Goal: Information Seeking & Learning: Learn about a topic

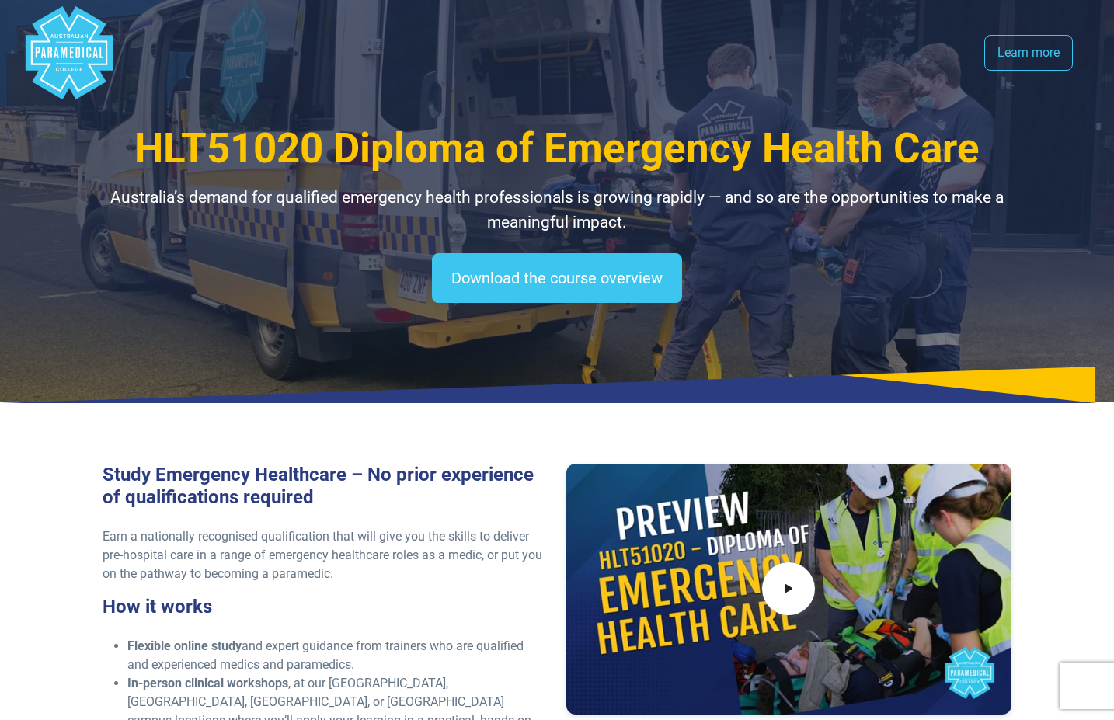
click at [64, 47] on polygon "Australian Paramedical College" at bounding box center [69, 52] width 87 height 93
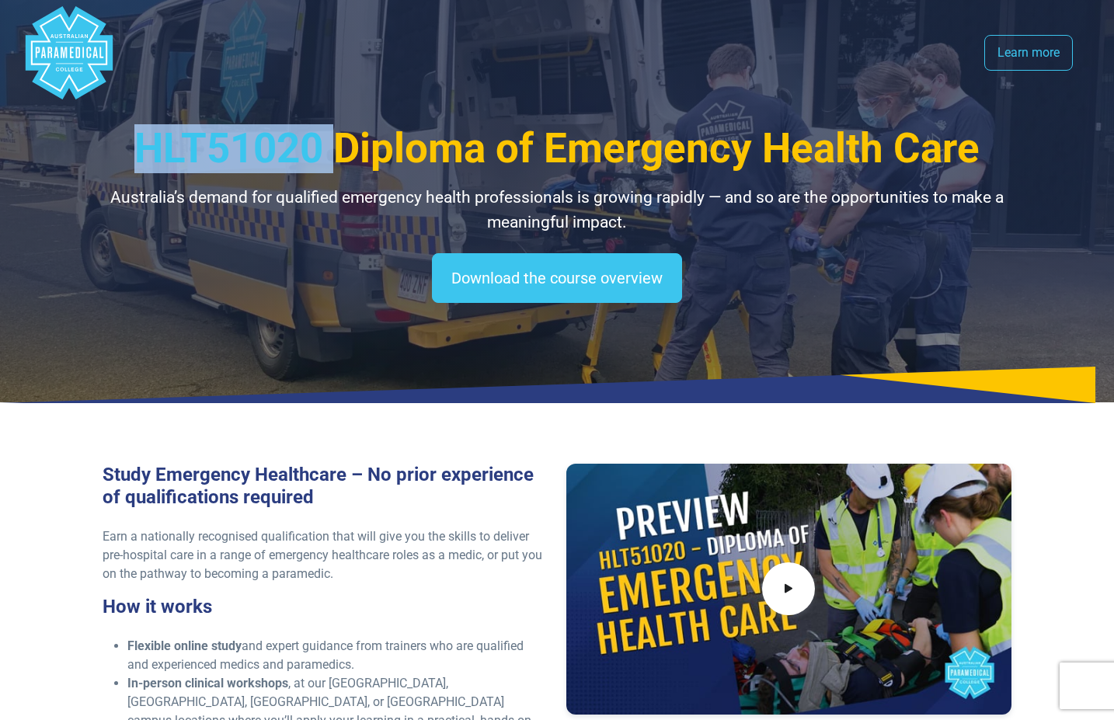
click at [64, 47] on polygon "Australian Paramedical College" at bounding box center [69, 52] width 87 height 93
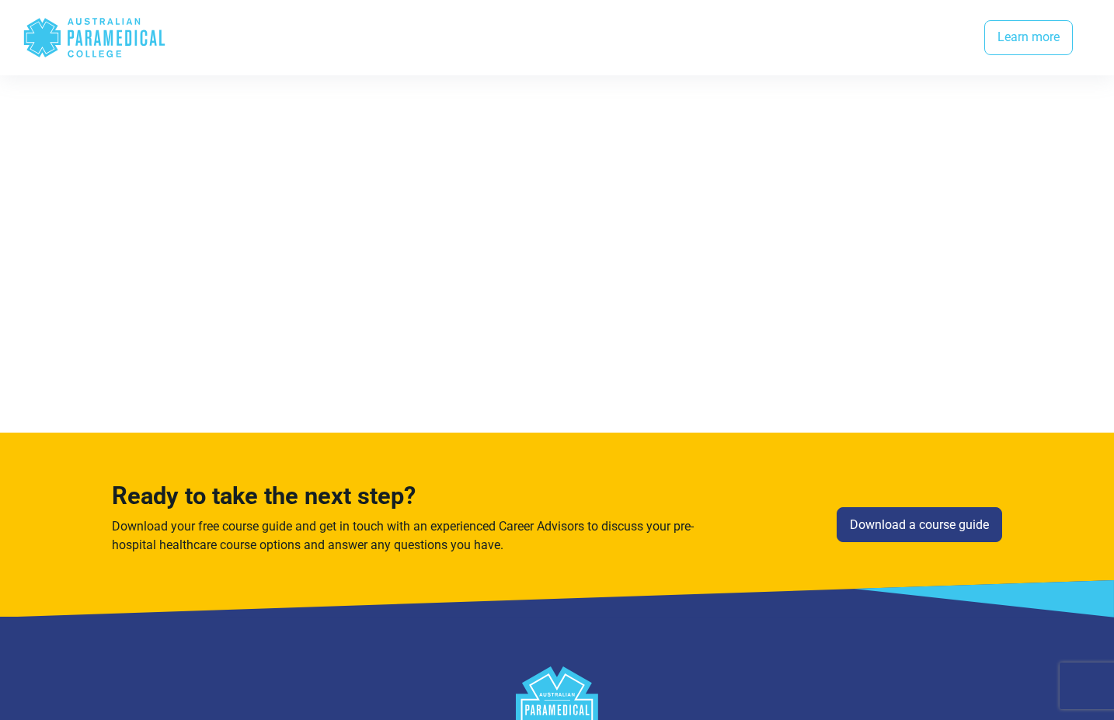
scroll to position [3878, 0]
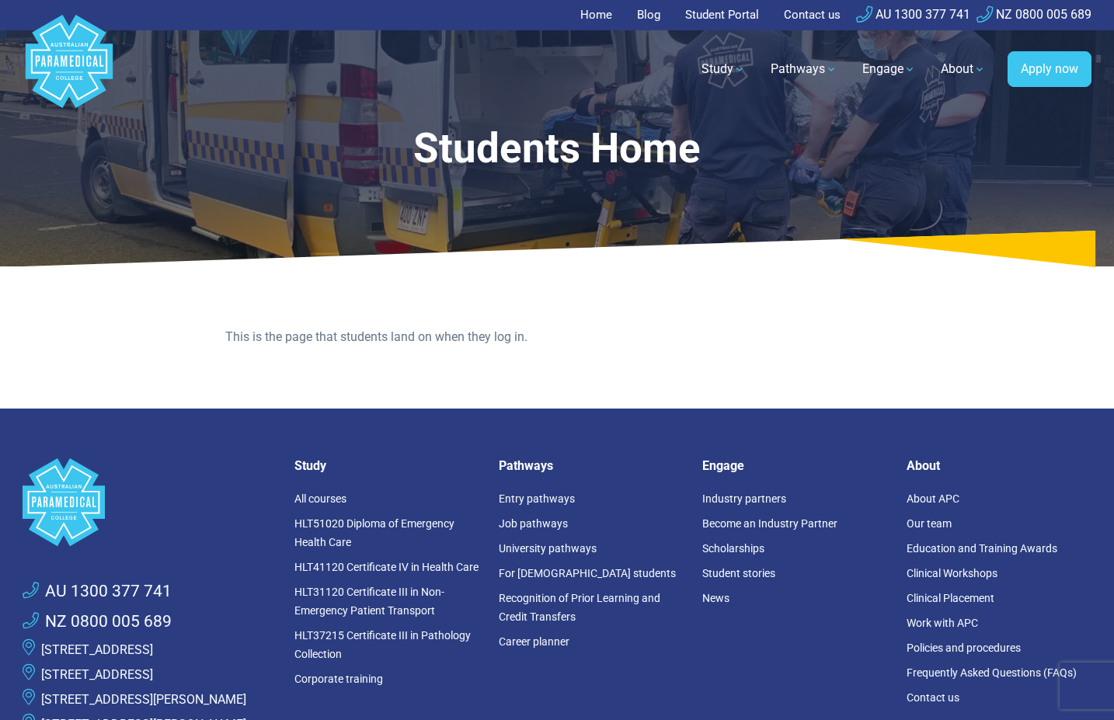
click at [508, 342] on p "This is the page that students land on when they log in." at bounding box center [556, 337] width 663 height 19
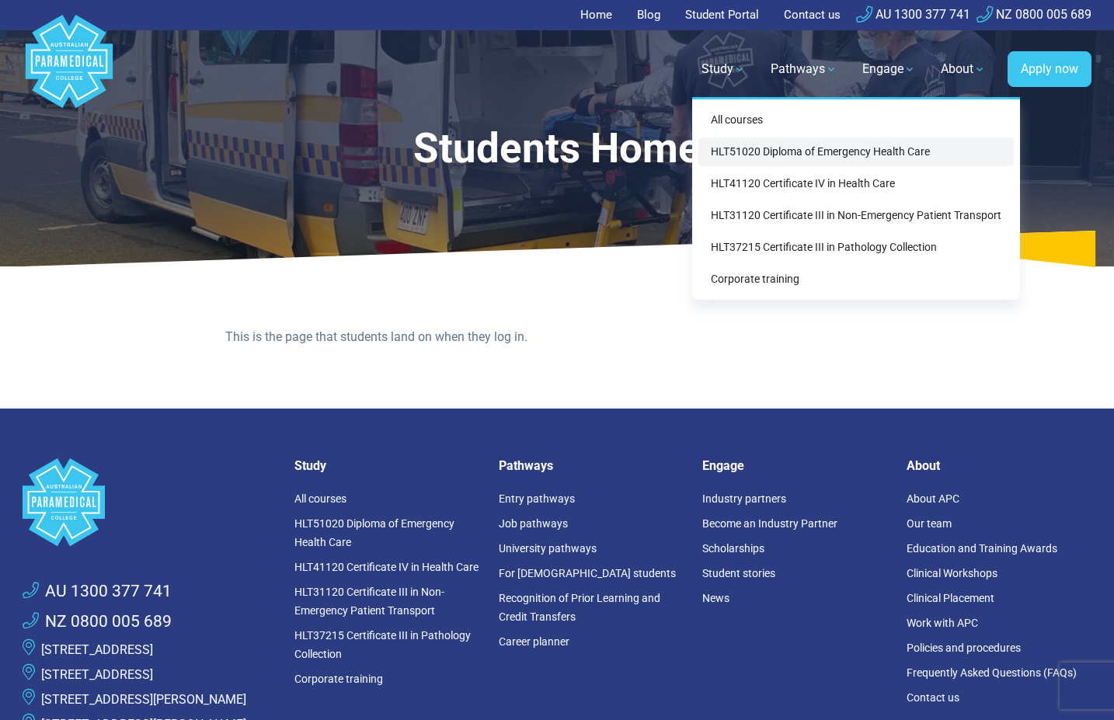
click at [773, 150] on link "HLT51020 Diploma of Emergency Health Care" at bounding box center [857, 152] width 316 height 29
